Goal: Navigation & Orientation: Understand site structure

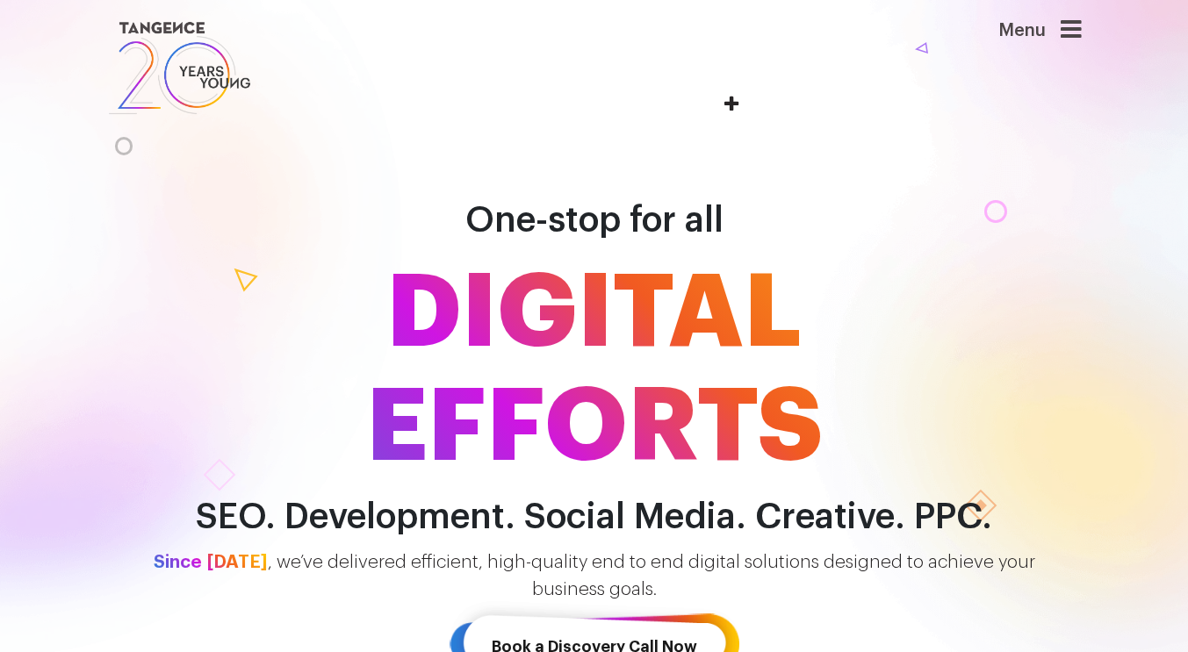
click at [1074, 33] on icon at bounding box center [1071, 30] width 21 height 25
click at [1074, 30] on icon at bounding box center [1071, 30] width 21 height 25
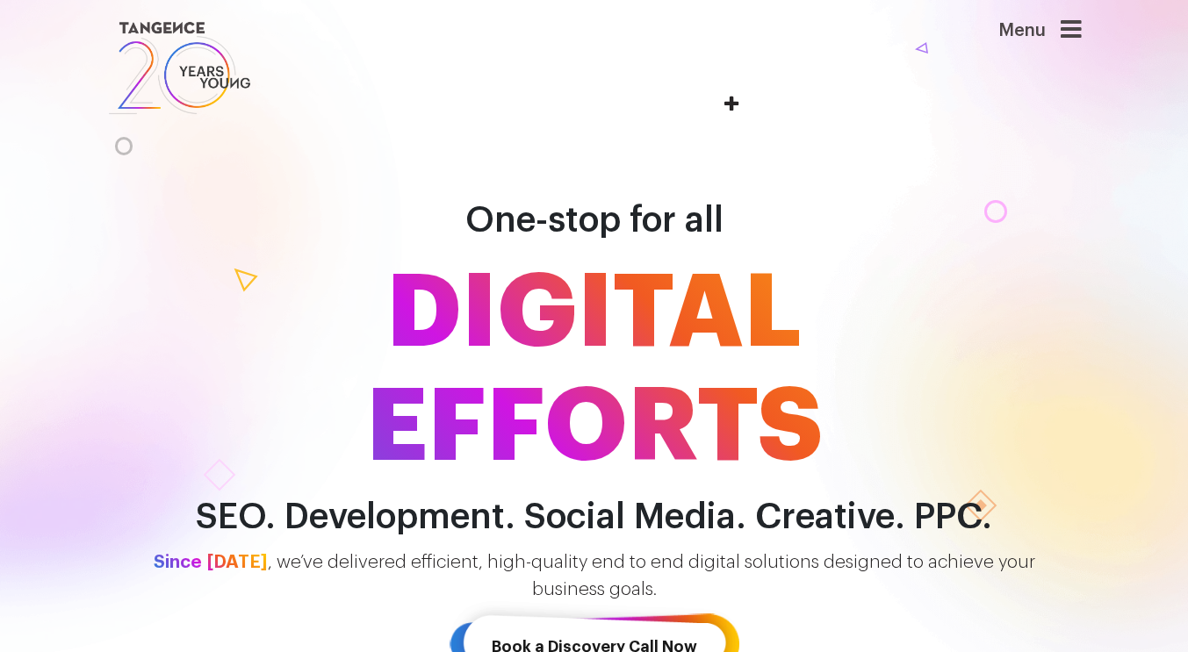
click at [1074, 30] on icon at bounding box center [1071, 30] width 21 height 25
click at [1073, 30] on icon at bounding box center [1071, 30] width 21 height 25
click at [984, 28] on div "Menu" at bounding box center [1011, 39] width 140 height 43
click at [1079, 32] on icon at bounding box center [1071, 30] width 21 height 25
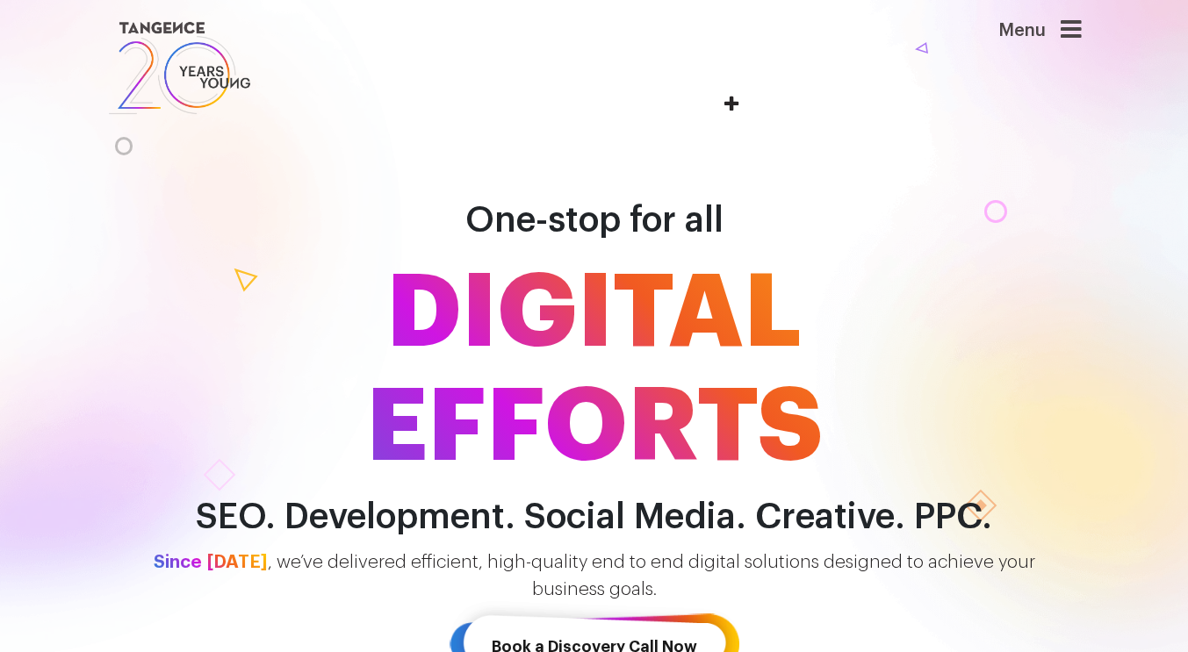
click at [959, 43] on div "Menu" at bounding box center [1011, 39] width 140 height 43
click at [867, 123] on header "Menu" at bounding box center [594, 68] width 1188 height 136
click at [924, 134] on header "Menu" at bounding box center [594, 68] width 1188 height 136
click at [1094, 35] on div "Menu" at bounding box center [1011, 68] width 167 height 101
click at [1082, 23] on icon at bounding box center [1071, 30] width 21 height 25
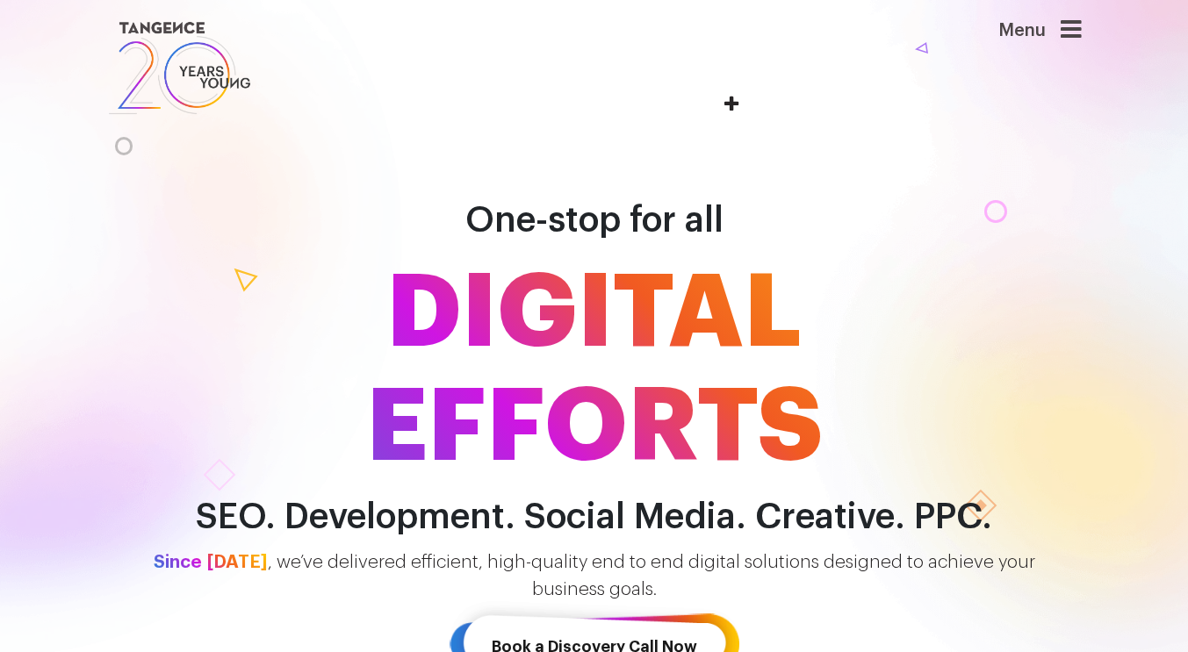
click at [1082, 24] on icon at bounding box center [1071, 30] width 21 height 25
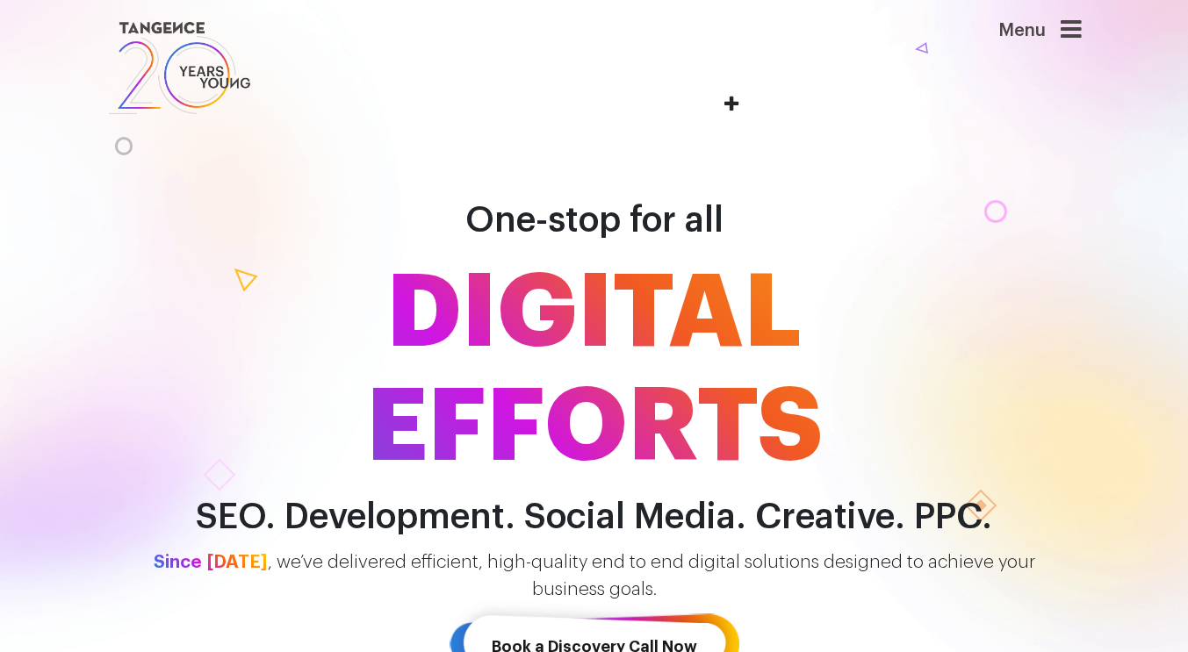
click at [1082, 24] on icon at bounding box center [1071, 30] width 21 height 25
